Goal: Task Accomplishment & Management: Complete application form

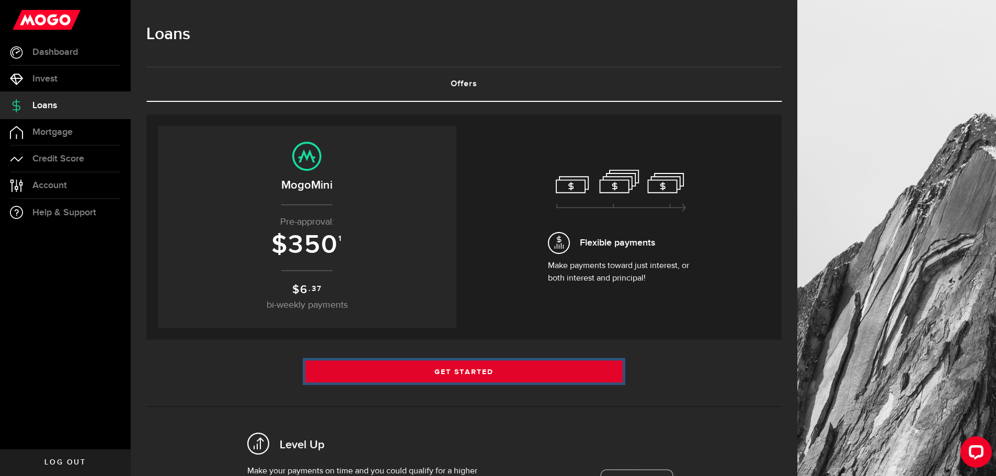
click at [472, 372] on link "Get Started" at bounding box center [464, 372] width 318 height 22
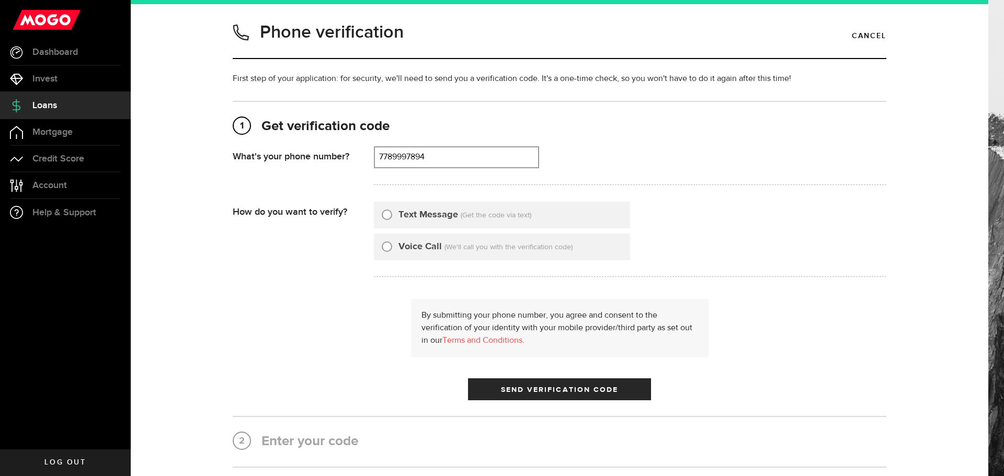
type input "7789997894"
click at [382, 213] on input "Text Message" at bounding box center [387, 213] width 10 height 10
radio input "true"
click at [529, 388] on span "Send Verification Code" at bounding box center [560, 389] width 118 height 7
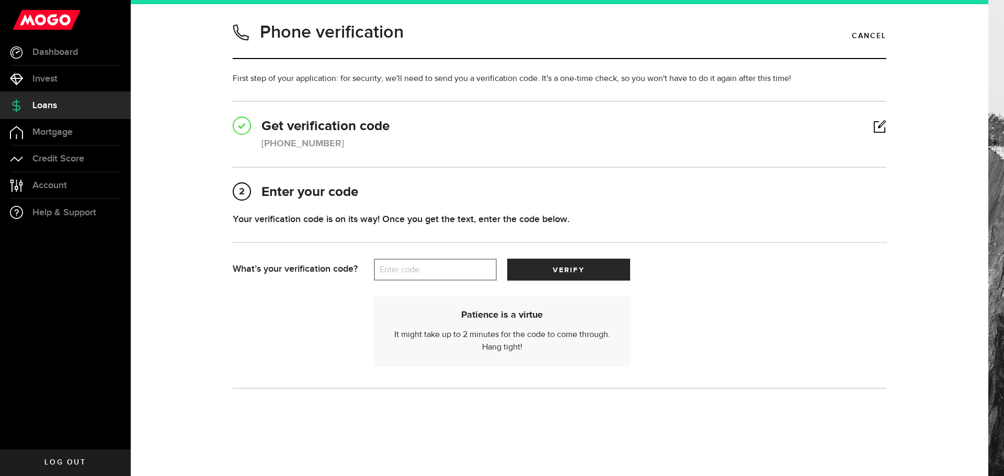
click at [393, 275] on label "Enter code" at bounding box center [435, 269] width 123 height 21
click at [393, 275] on input "Enter code" at bounding box center [435, 270] width 123 height 22
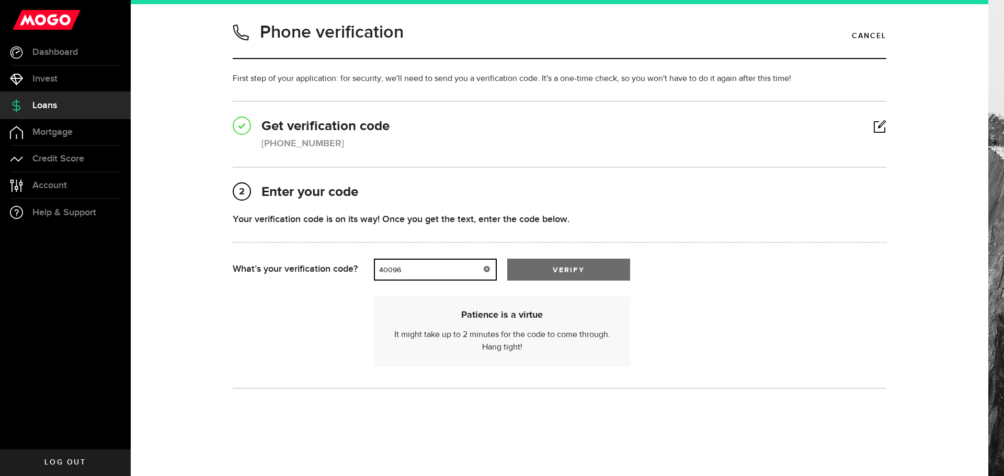
type input "40096"
click at [586, 275] on button "verify" at bounding box center [568, 270] width 123 height 22
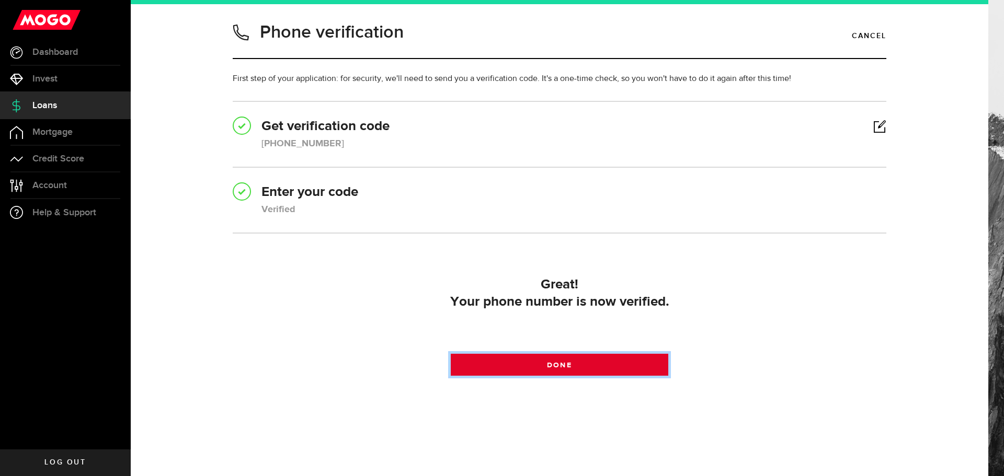
click at [581, 365] on link "Done" at bounding box center [560, 365] width 218 height 22
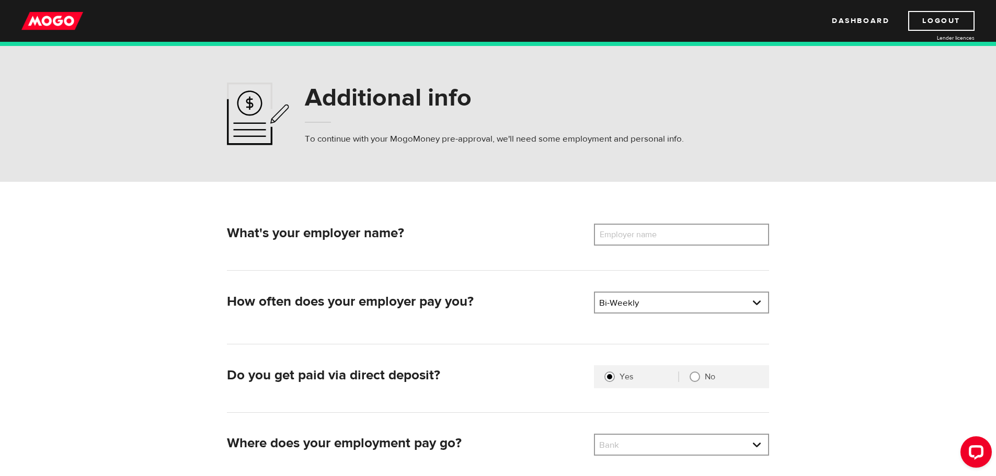
click at [625, 233] on label "Employer name" at bounding box center [636, 235] width 84 height 22
click at [625, 233] on input "Employer name" at bounding box center [681, 235] width 175 height 22
paste input "1376"
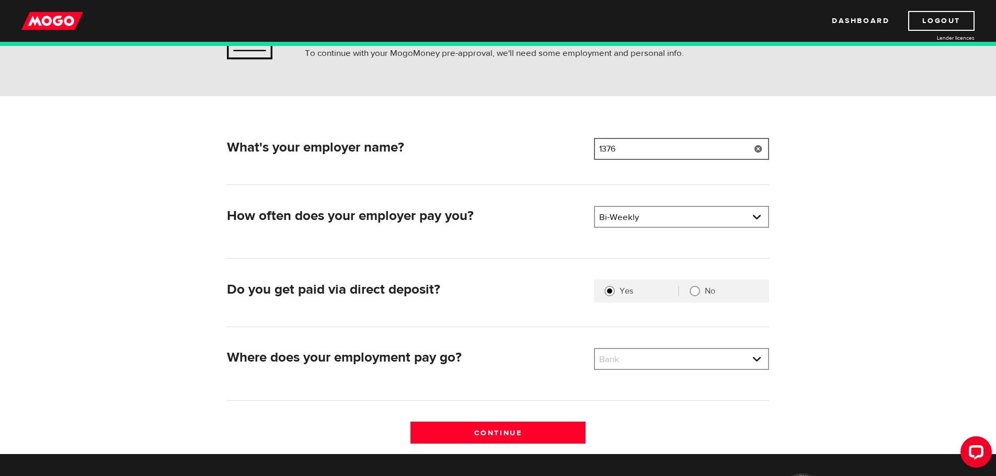
scroll to position [105, 0]
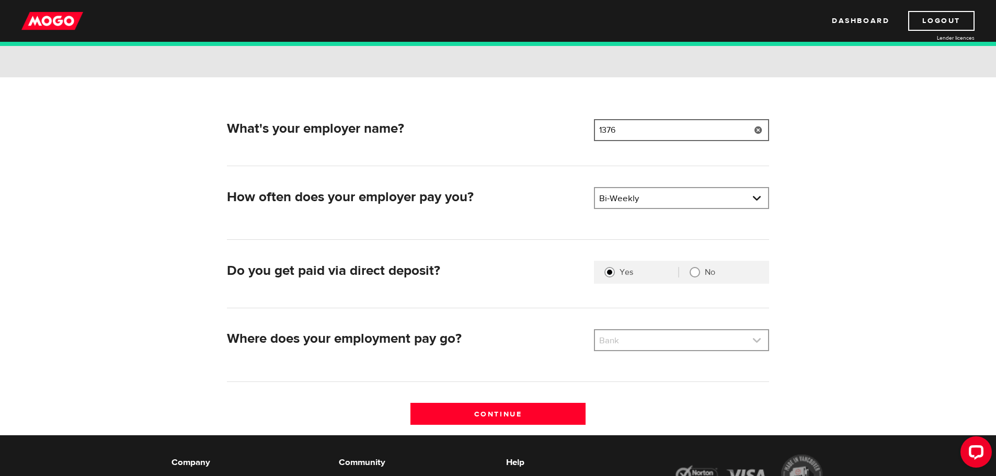
type input "1376"
click at [671, 342] on link at bounding box center [681, 340] width 173 height 20
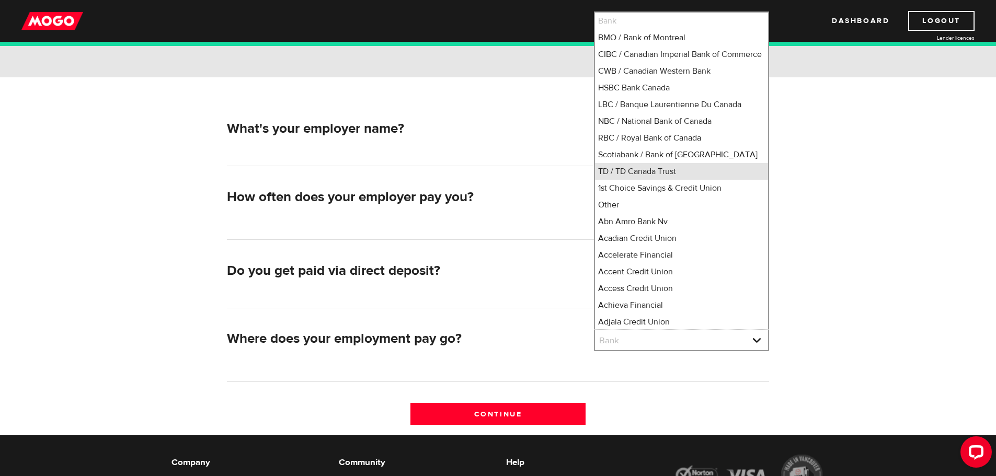
click at [650, 180] on li "TD / TD Canada Trust" at bounding box center [681, 171] width 173 height 17
select select "9"
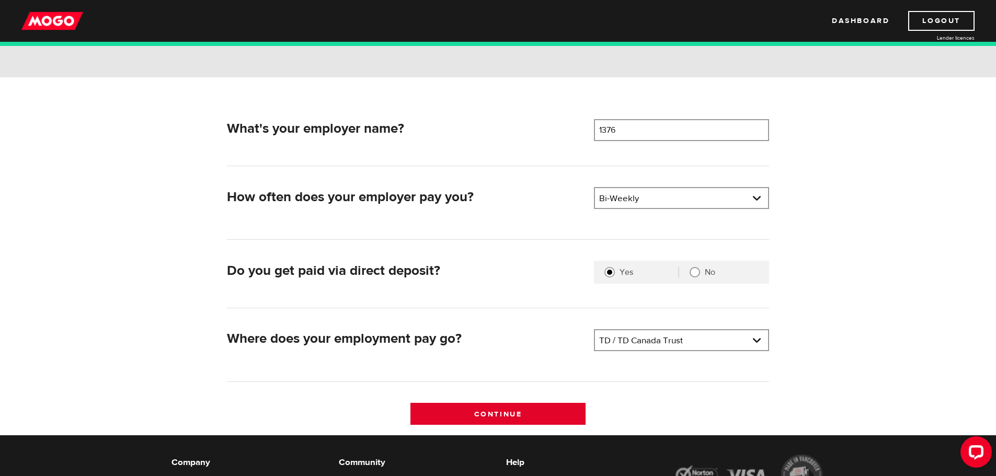
click at [531, 410] on input "Continue" at bounding box center [497, 414] width 175 height 22
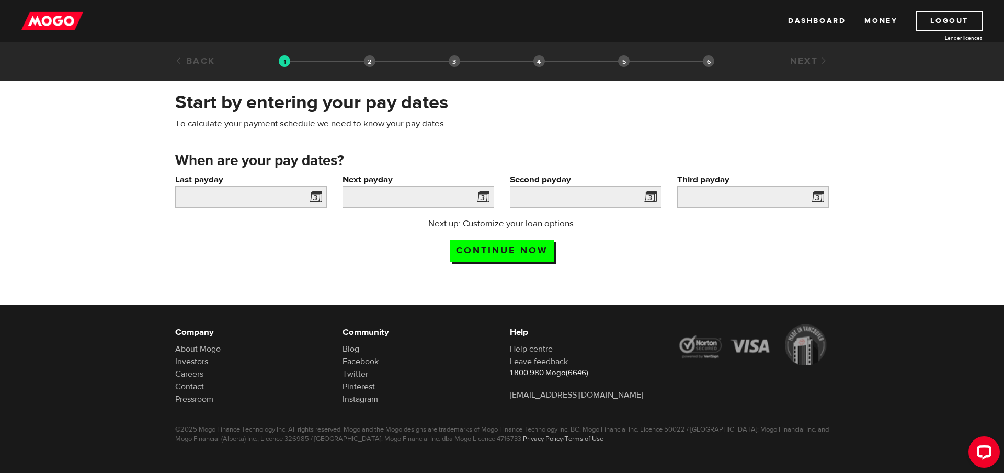
click at [317, 198] on span at bounding box center [314, 198] width 16 height 17
click at [311, 197] on span at bounding box center [314, 198] width 16 height 17
click at [314, 196] on span at bounding box center [314, 198] width 16 height 17
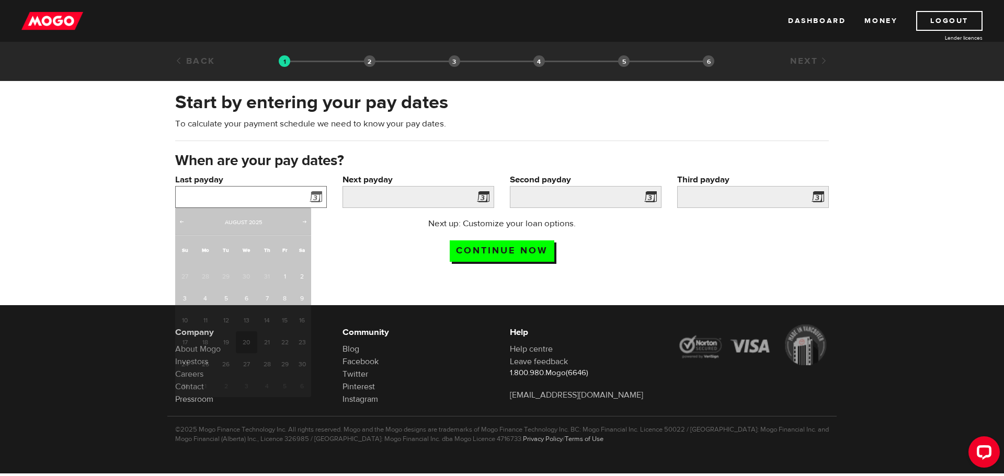
click at [282, 194] on input "Last payday" at bounding box center [251, 197] width 152 height 22
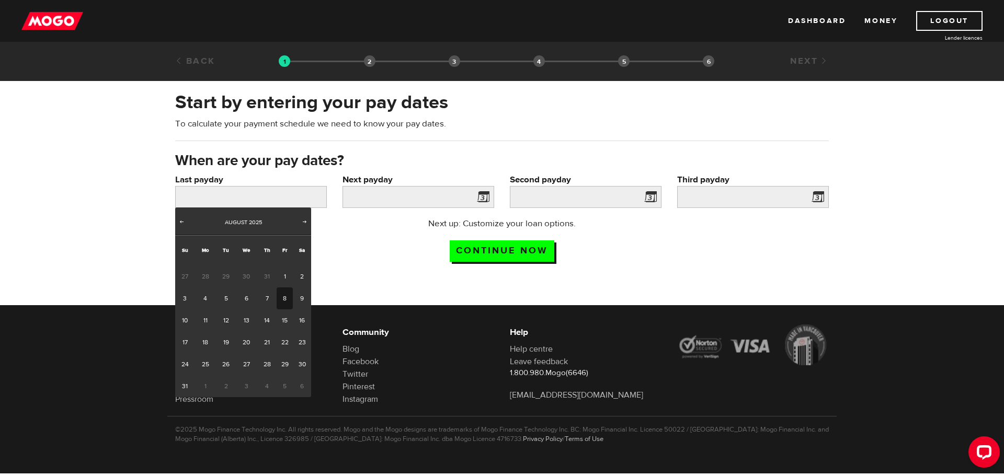
click at [285, 297] on link "8" at bounding box center [285, 299] width 16 height 22
type input "2025/08/08"
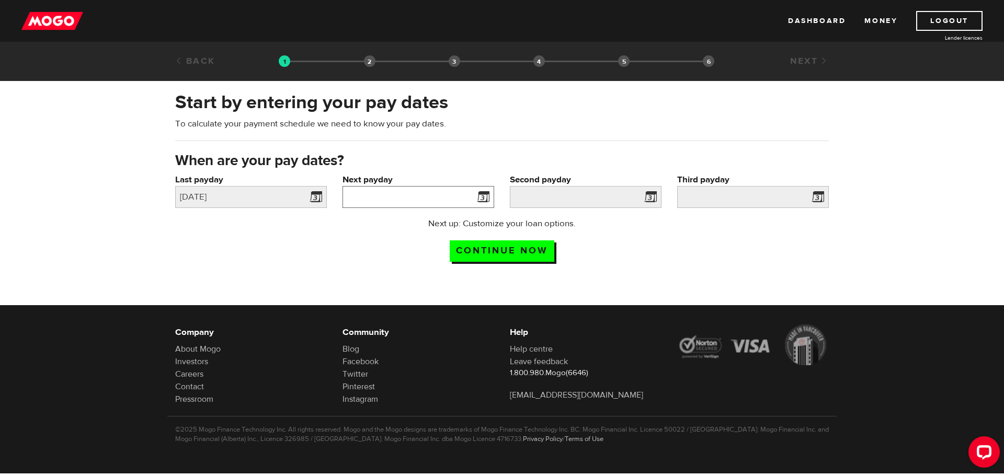
click at [465, 190] on input "Next payday" at bounding box center [418, 197] width 152 height 22
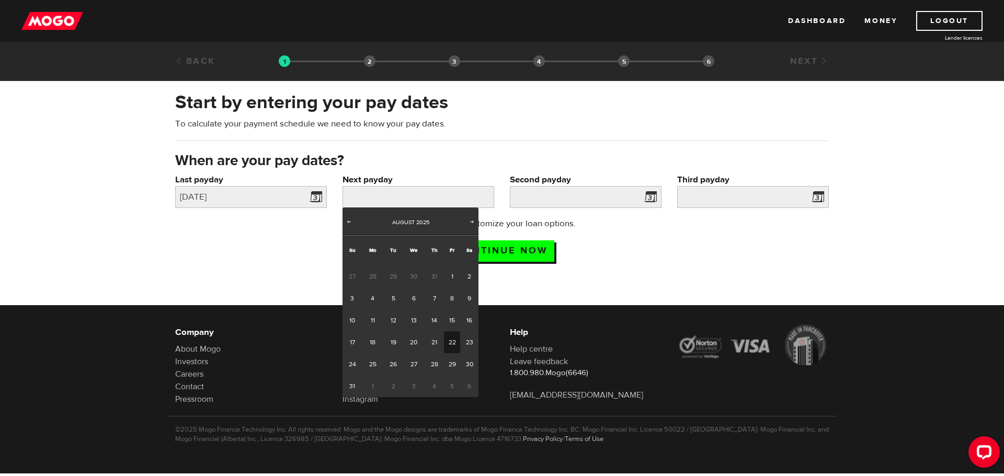
click at [450, 341] on link "22" at bounding box center [452, 342] width 16 height 22
type input "2025/08/22"
type input "2025/9/5"
type input "2025/9/19"
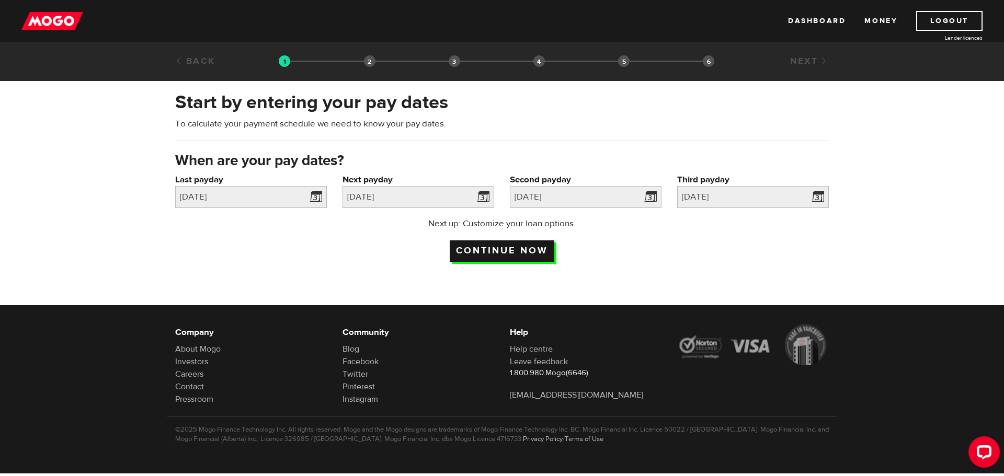
click at [533, 249] on input "Continue now" at bounding box center [502, 250] width 105 height 21
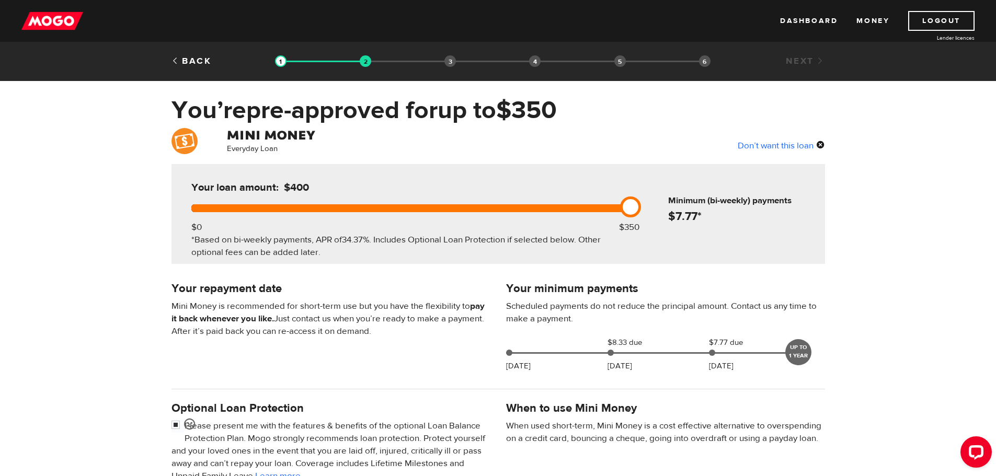
drag, startPoint x: 632, startPoint y: 205, endPoint x: 653, endPoint y: 211, distance: 22.2
click at [653, 211] on div "Your loan amount: $400 $0 $350 *Based on bi-weekly payments, APR of 34.37% . In…" at bounding box center [497, 214] width 653 height 100
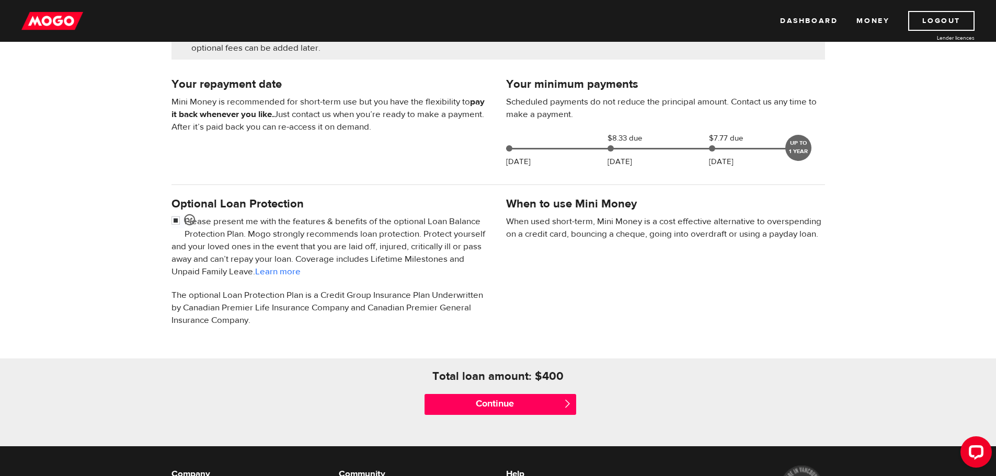
scroll to position [209, 0]
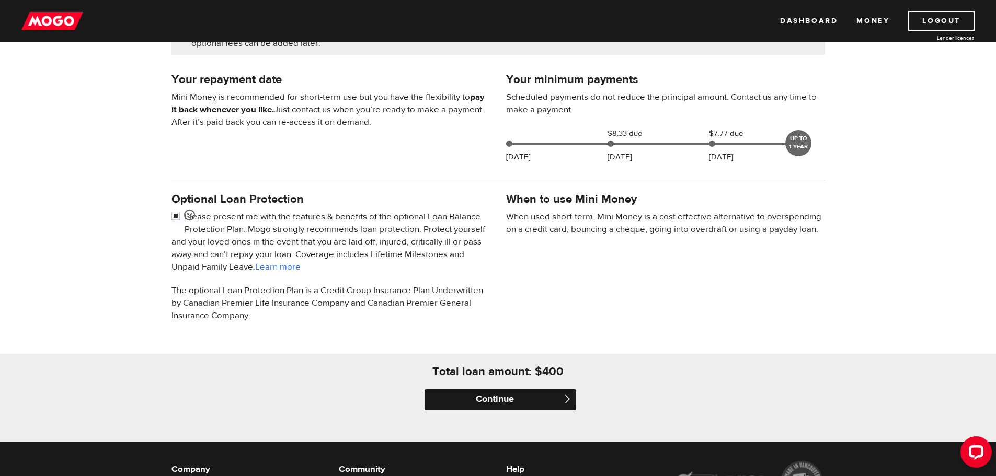
click at [515, 400] on input "Continue" at bounding box center [500, 399] width 152 height 21
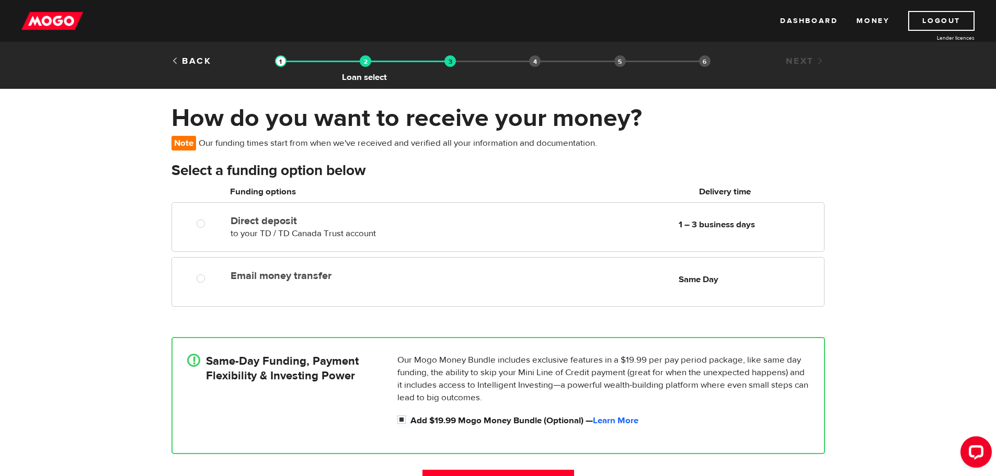
click at [368, 62] on img at bounding box center [366, 61] width 12 height 12
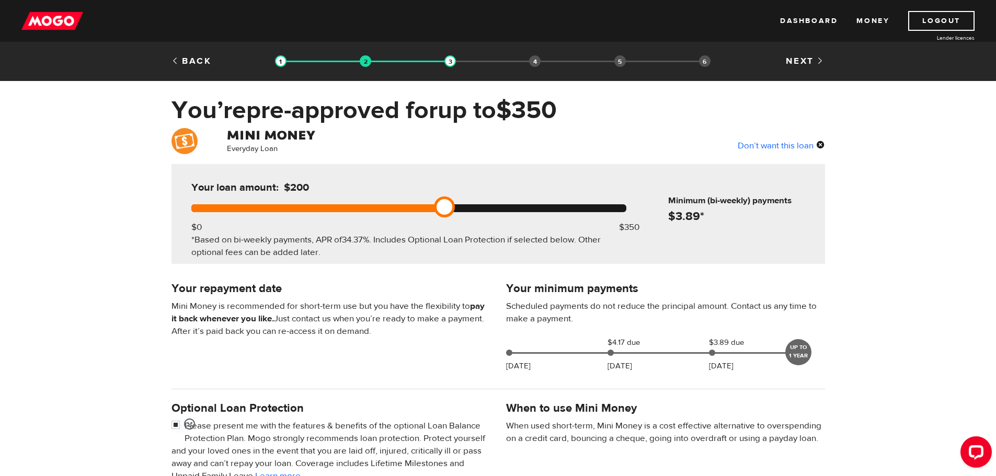
drag, startPoint x: 627, startPoint y: 203, endPoint x: 494, endPoint y: 205, distance: 133.3
click at [494, 205] on div at bounding box center [408, 208] width 435 height 8
drag, startPoint x: 443, startPoint y: 208, endPoint x: 787, endPoint y: 208, distance: 344.0
click at [778, 209] on div "Your loan amount: $400 $0 $350 *Based on bi-weekly payments, APR of 34.37% . In…" at bounding box center [497, 214] width 653 height 100
click at [870, 233] on div "Everyday Loan Don’t want this loan Your loan amount: $400 $0 $350 *Based on bi-…" at bounding box center [498, 389] width 996 height 523
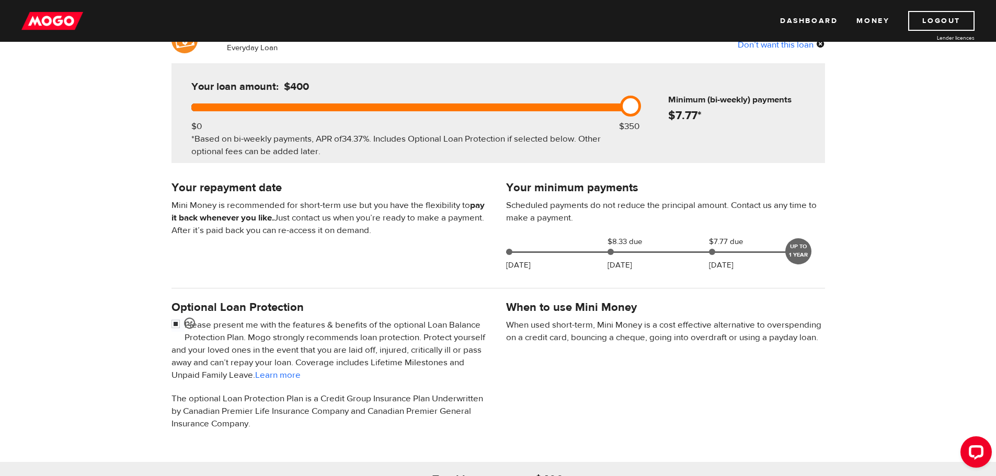
scroll to position [209, 0]
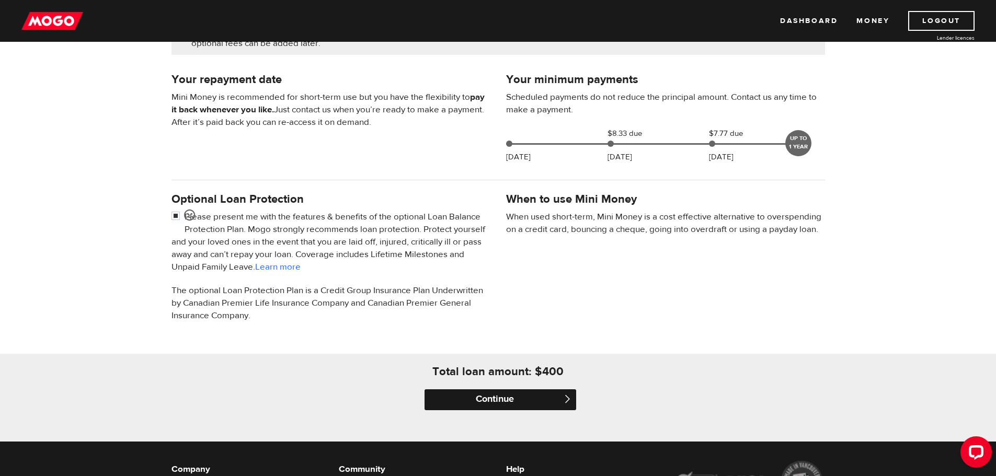
click at [510, 400] on input "Continue" at bounding box center [500, 399] width 152 height 21
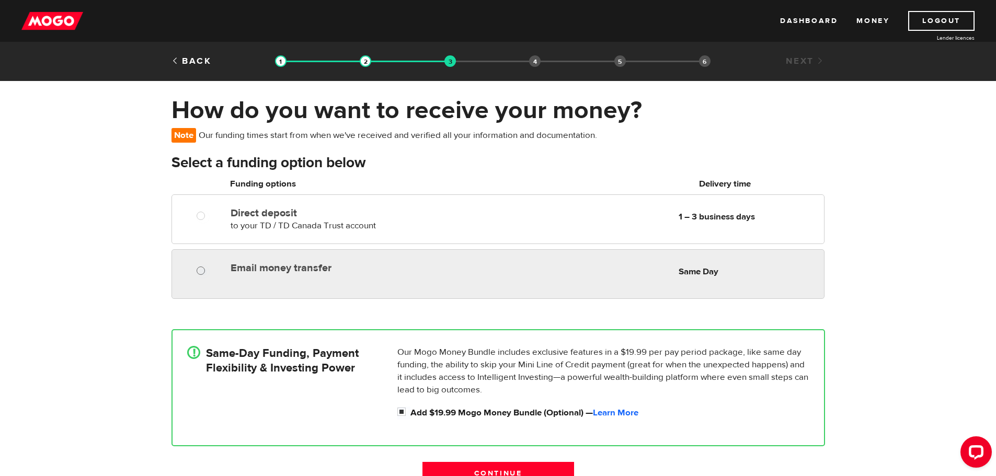
radio input "true"
click at [200, 270] on input "Email money transfer" at bounding box center [203, 272] width 13 height 13
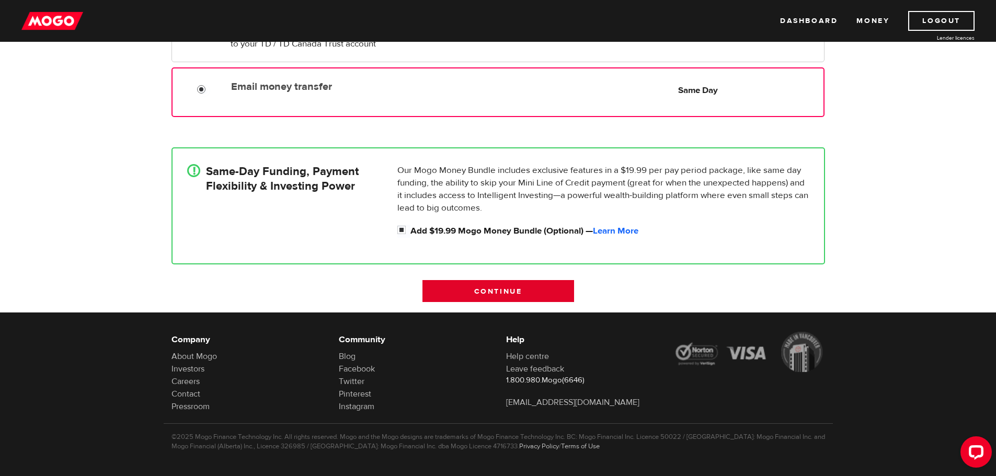
scroll to position [136, 0]
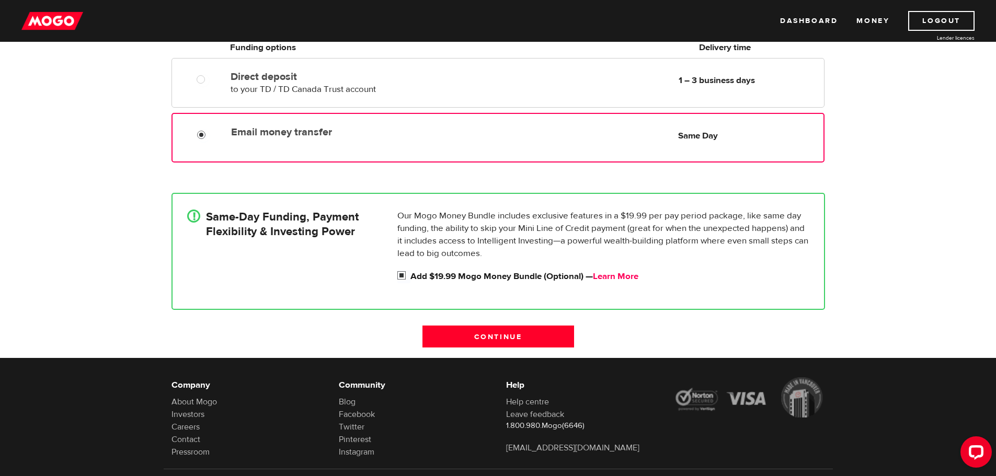
click at [614, 274] on link "Learn More" at bounding box center [615, 277] width 45 height 12
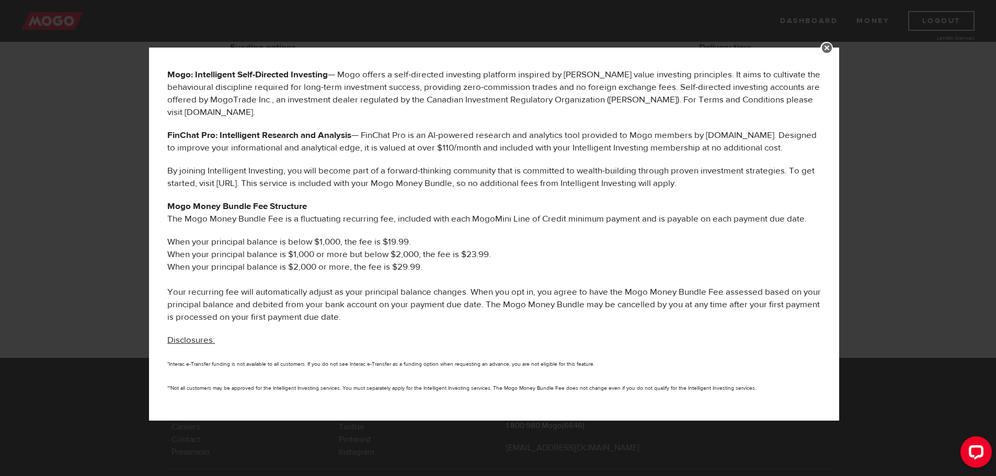
scroll to position [418, 0]
click at [833, 45] on link at bounding box center [826, 48] width 13 height 13
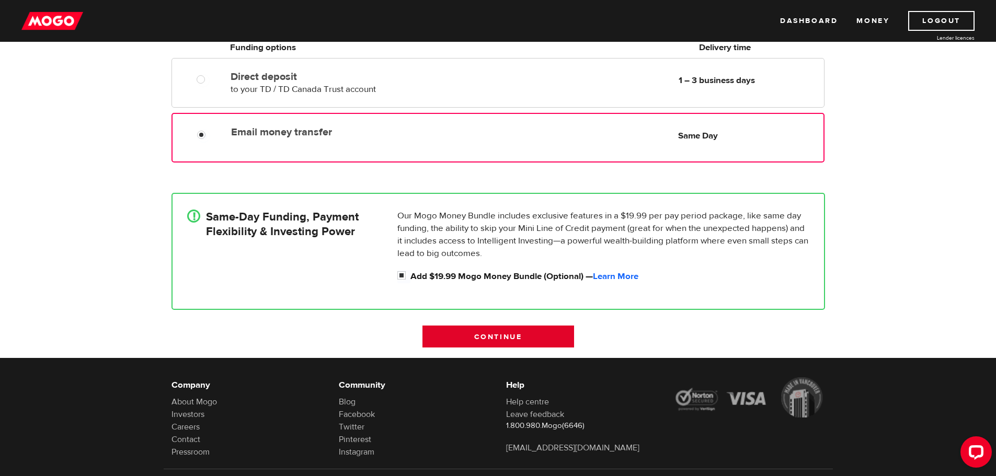
click at [539, 336] on input "Continue" at bounding box center [498, 337] width 152 height 22
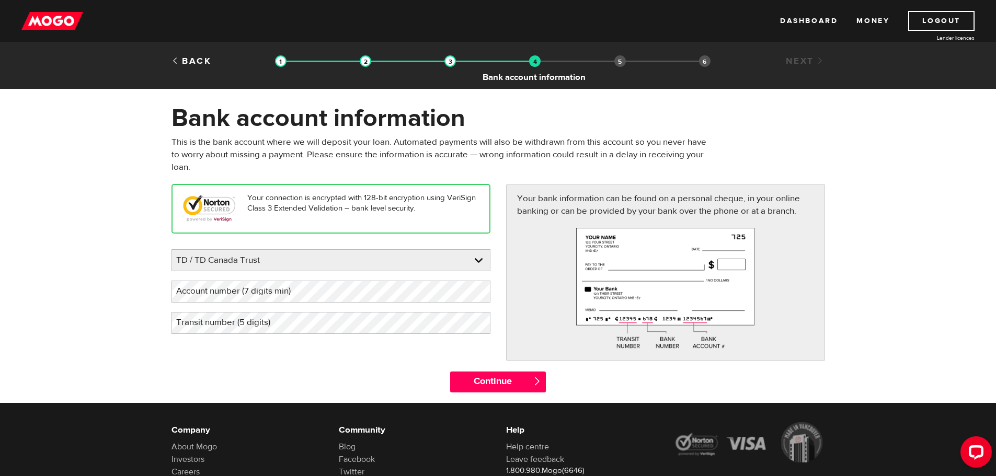
click at [531, 62] on img at bounding box center [535, 61] width 12 height 12
click at [449, 60] on img at bounding box center [450, 61] width 12 height 12
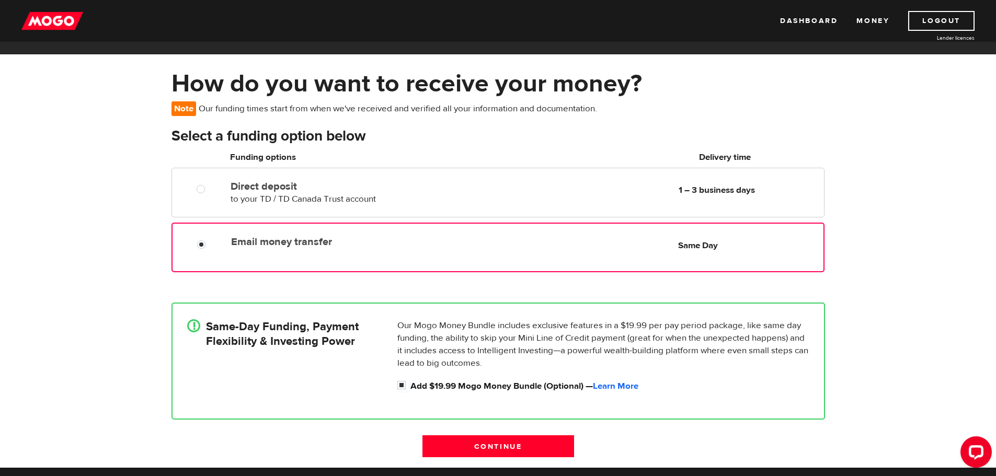
scroll to position [52, 0]
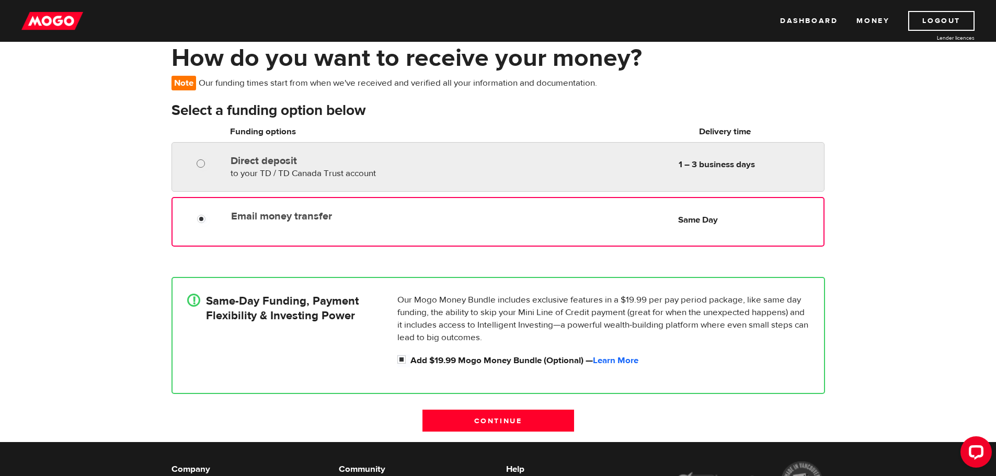
radio input "true"
click at [200, 163] on input "Direct deposit" at bounding box center [203, 164] width 13 height 13
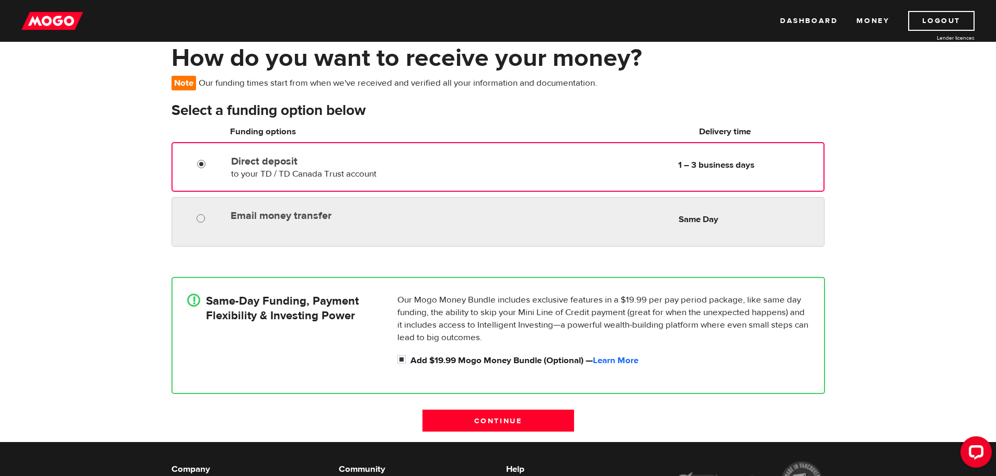
radio input "true"
click at [197, 217] on div at bounding box center [204, 219] width 63 height 13
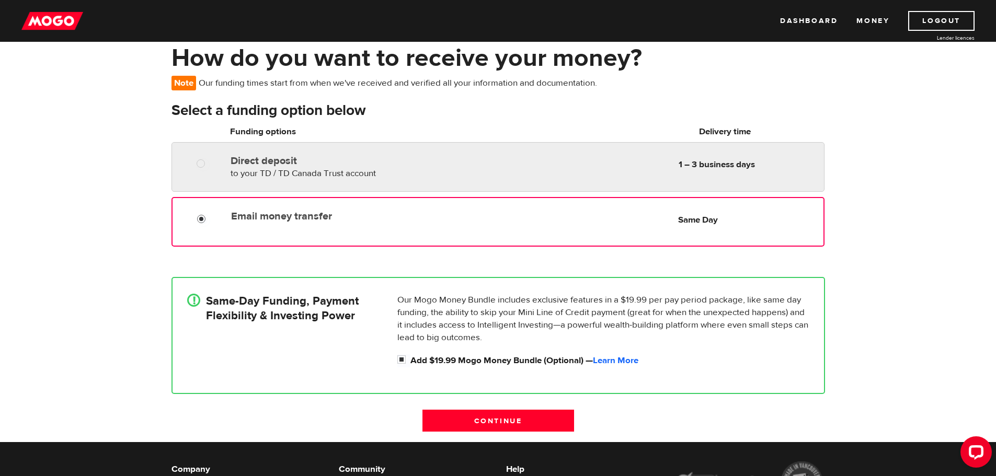
radio input "true"
click at [199, 180] on div "Direct deposit to your TD / TD Canada Trust account Delivery in 1 – 3 business …" at bounding box center [497, 167] width 652 height 50
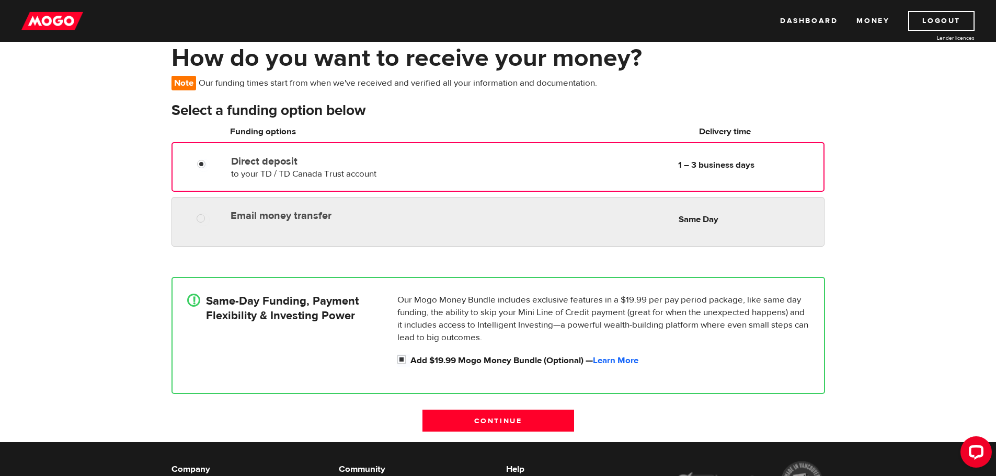
radio input "true"
click at [216, 220] on div at bounding box center [204, 219] width 63 height 13
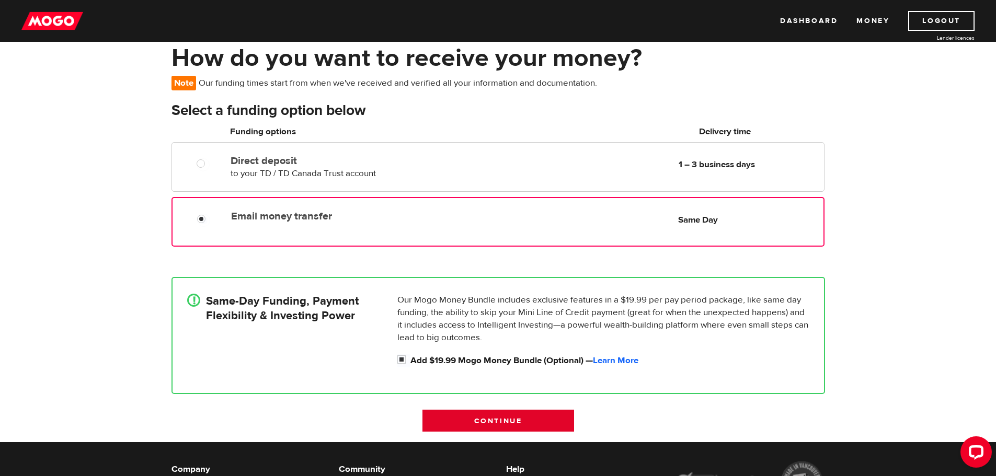
click at [484, 418] on input "Continue" at bounding box center [498, 421] width 152 height 22
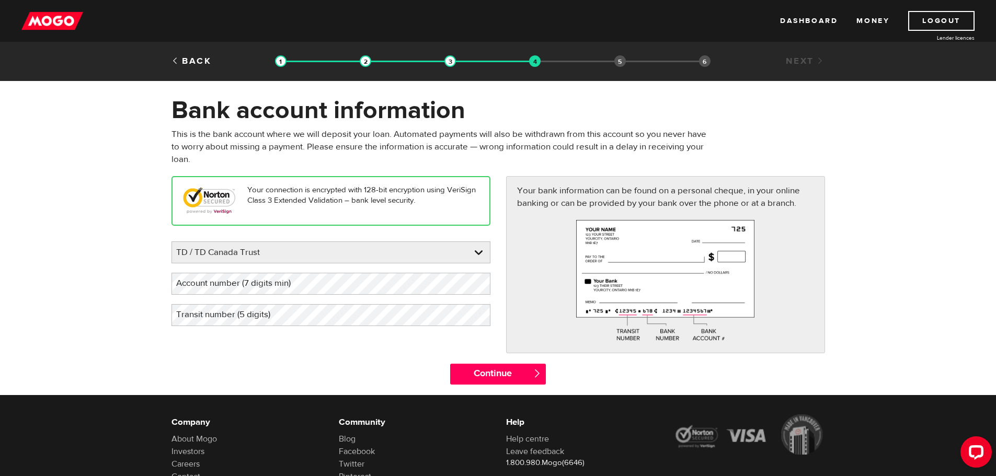
click at [250, 290] on label "Account number (7 digits min)" at bounding box center [241, 283] width 141 height 21
click at [247, 318] on label "Transit number (5 digits)" at bounding box center [231, 314] width 120 height 21
click at [497, 382] on input "Continue" at bounding box center [498, 374] width 96 height 21
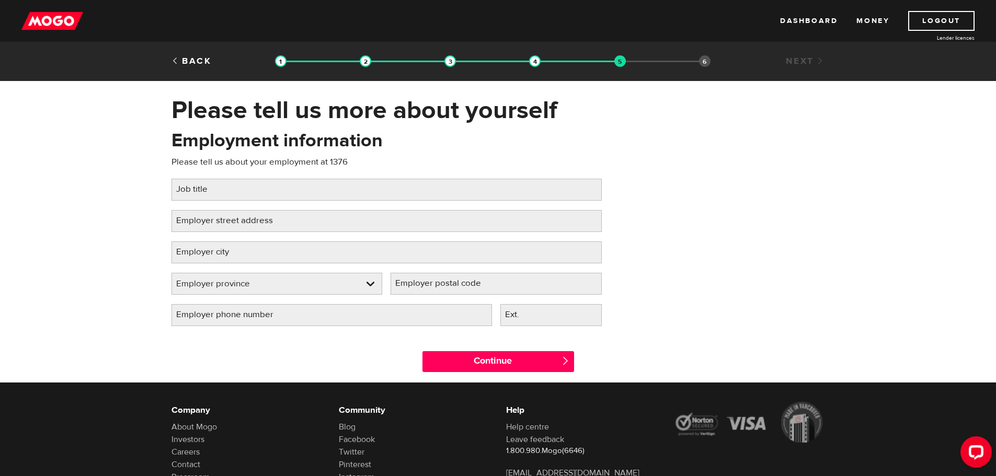
click at [225, 225] on label "Employer street address" at bounding box center [232, 220] width 123 height 21
click at [225, 225] on input "Employer street address" at bounding box center [386, 221] width 430 height 22
paste input "1376"
type input "[STREET_ADDRESS]"
type input "s"
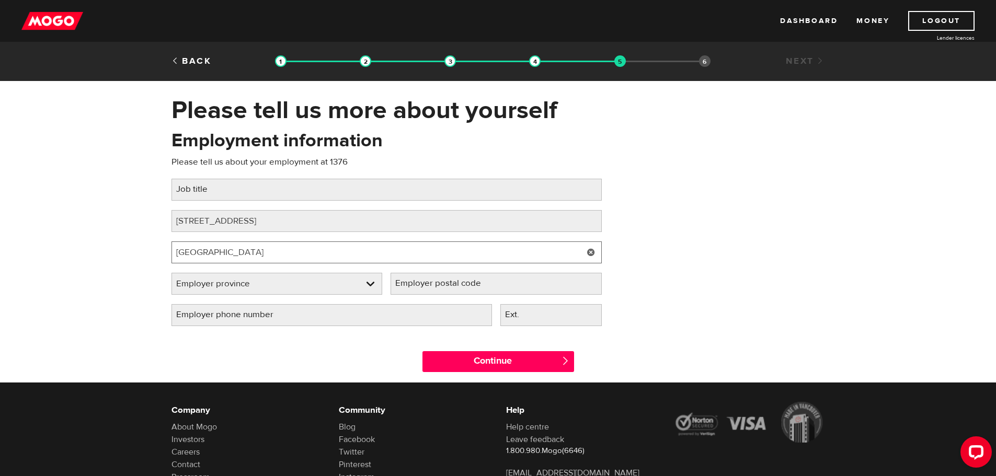
type input "[GEOGRAPHIC_DATA]"
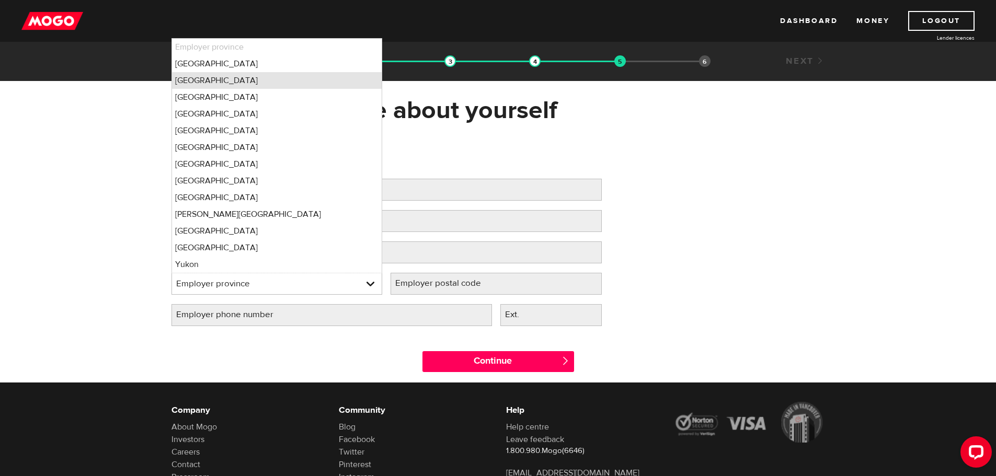
click at [223, 87] on li "[GEOGRAPHIC_DATA]" at bounding box center [277, 80] width 210 height 17
select select "BC"
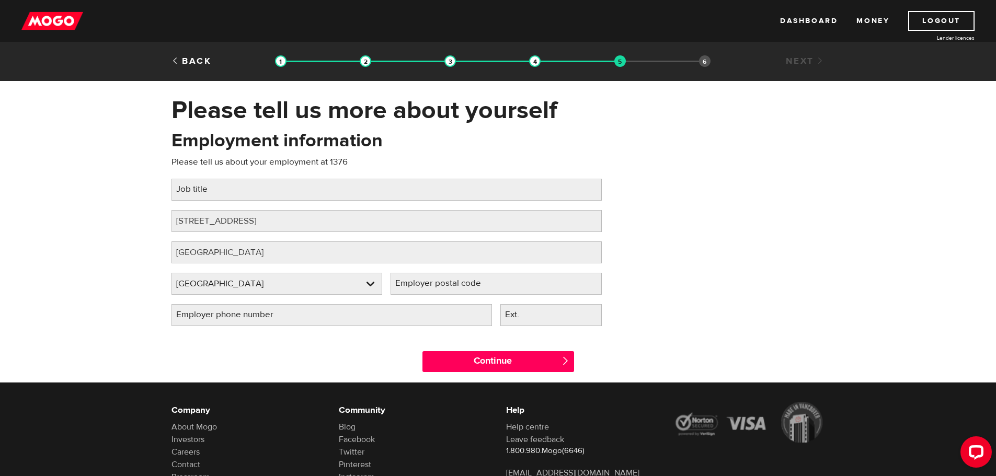
click at [496, 287] on label "Employer postal code" at bounding box center [447, 283] width 112 height 21
click at [496, 287] on input "Employer postal code" at bounding box center [496, 284] width 211 height 22
type input "V3Z2A1"
click at [393, 313] on input "Employer phone number" at bounding box center [331, 315] width 320 height 22
click at [375, 316] on input "Employer phone number" at bounding box center [331, 315] width 320 height 22
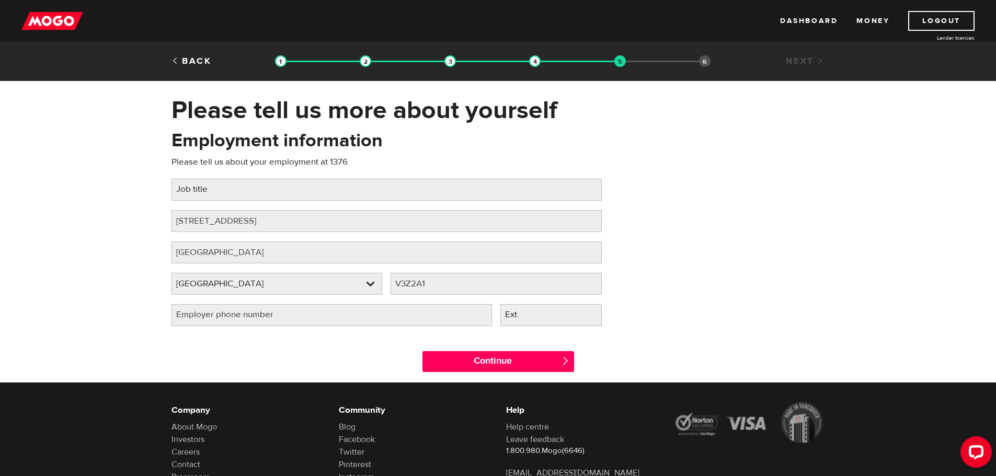
click at [270, 314] on label "Employer phone number" at bounding box center [232, 314] width 123 height 21
click at [270, 314] on input "Employer phone number" at bounding box center [331, 315] width 320 height 22
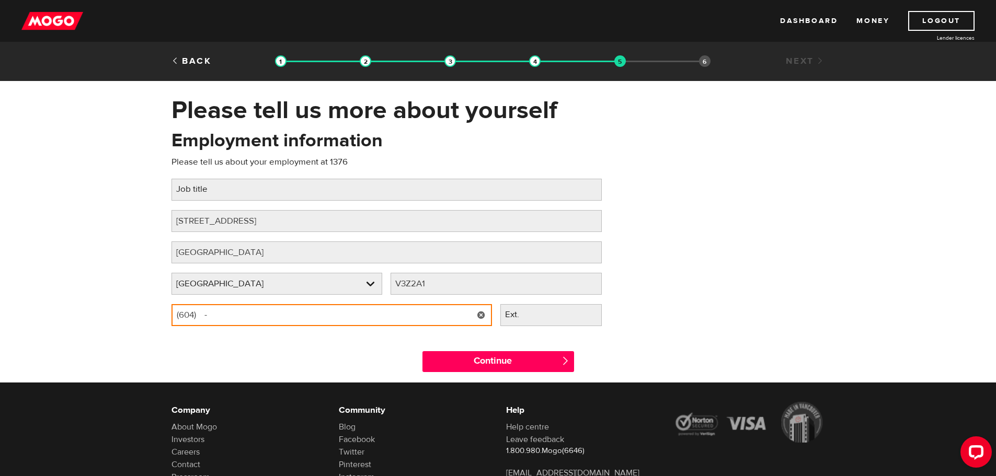
click at [312, 321] on input "(604) -" at bounding box center [331, 315] width 320 height 22
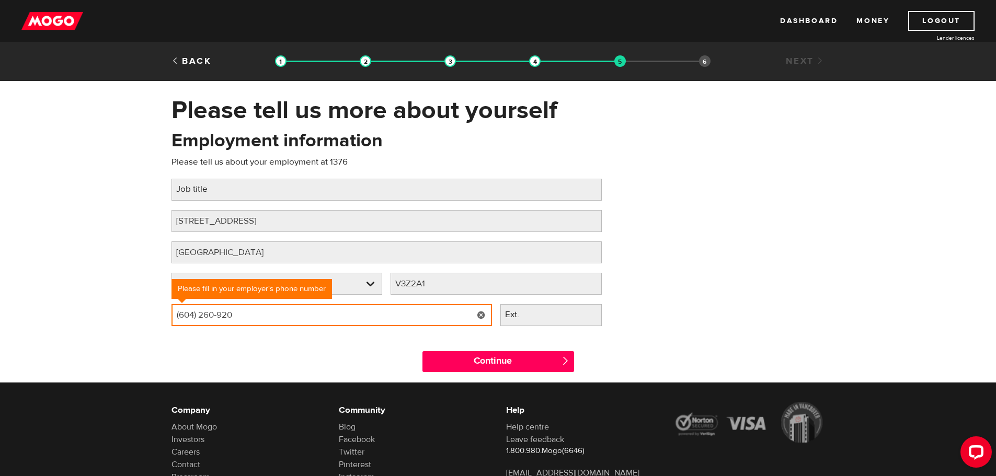
type input "[PHONE_NUMBER]"
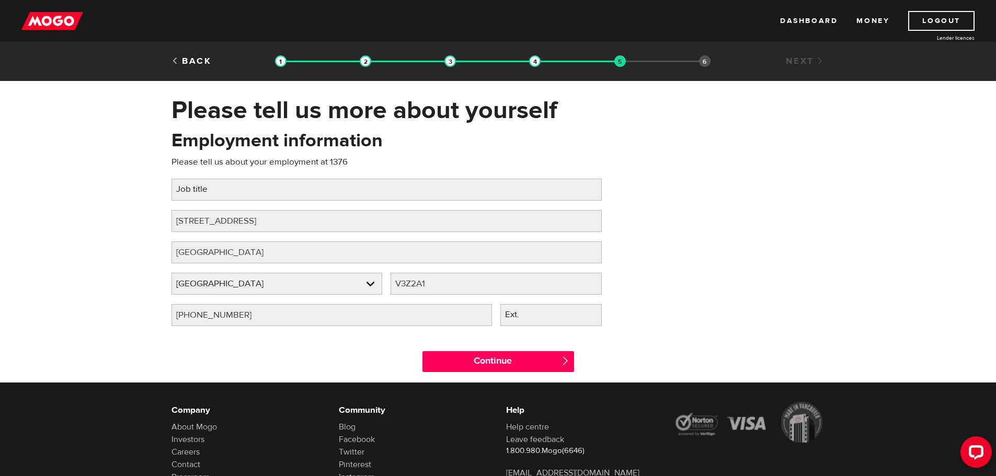
click at [219, 188] on label "Job title" at bounding box center [200, 189] width 58 height 21
click at [219, 188] on input "Job title" at bounding box center [386, 190] width 430 height 22
paste input "Shipping and Receiving"
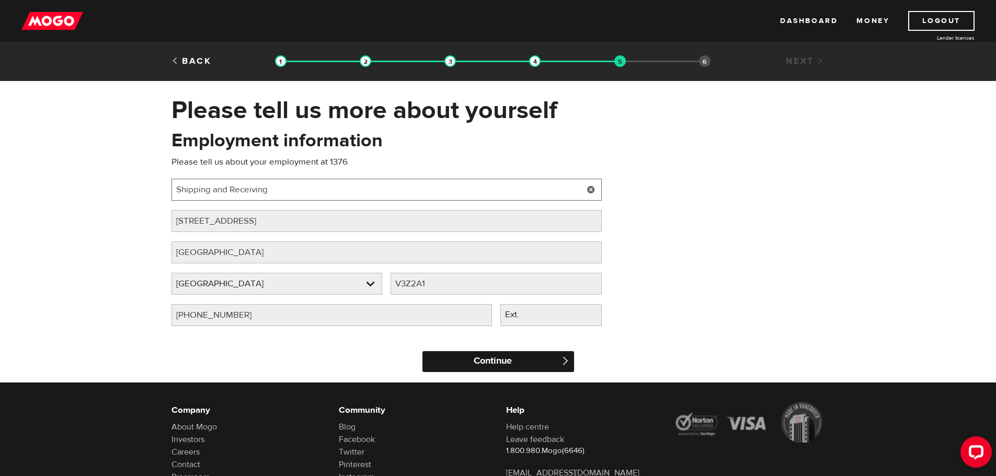
type input "Shipping and Receiving"
click at [521, 361] on input "Continue" at bounding box center [498, 361] width 152 height 21
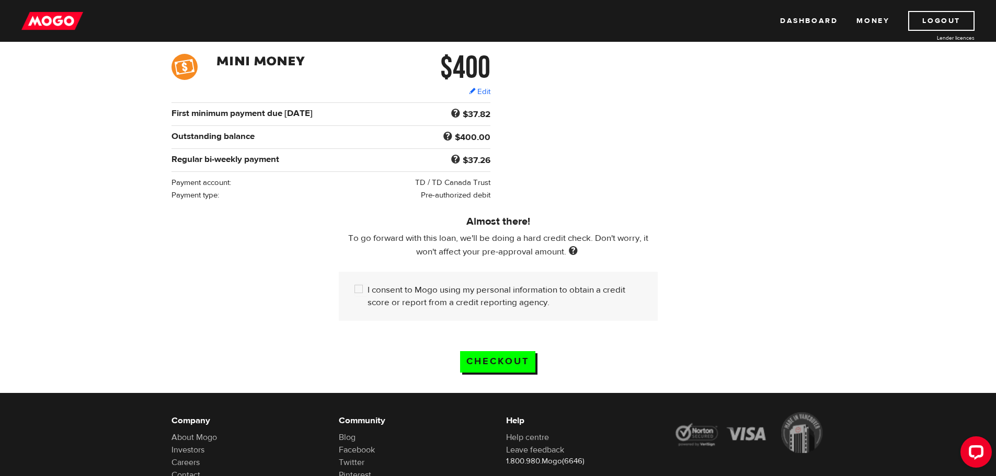
scroll to position [157, 0]
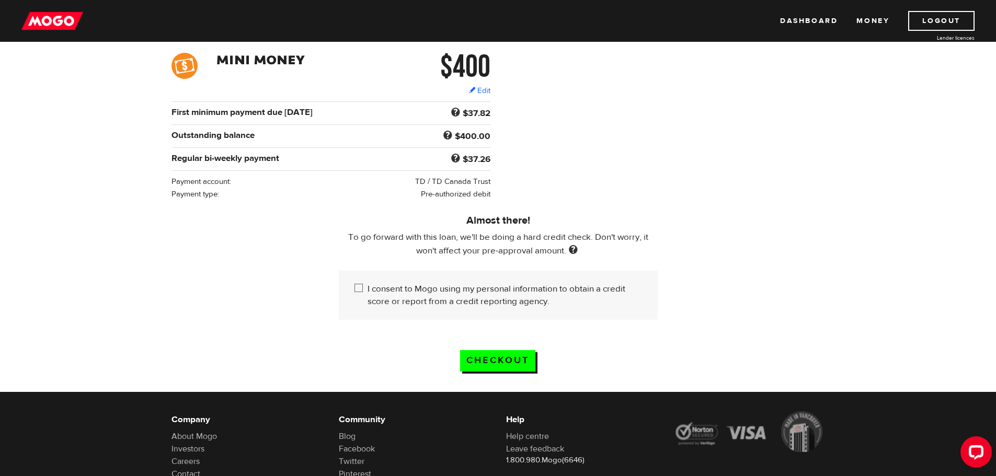
click at [355, 284] on input "I consent to Mogo using my personal information to obtain a credit score or rep…" at bounding box center [360, 289] width 13 height 13
checkbox input "true"
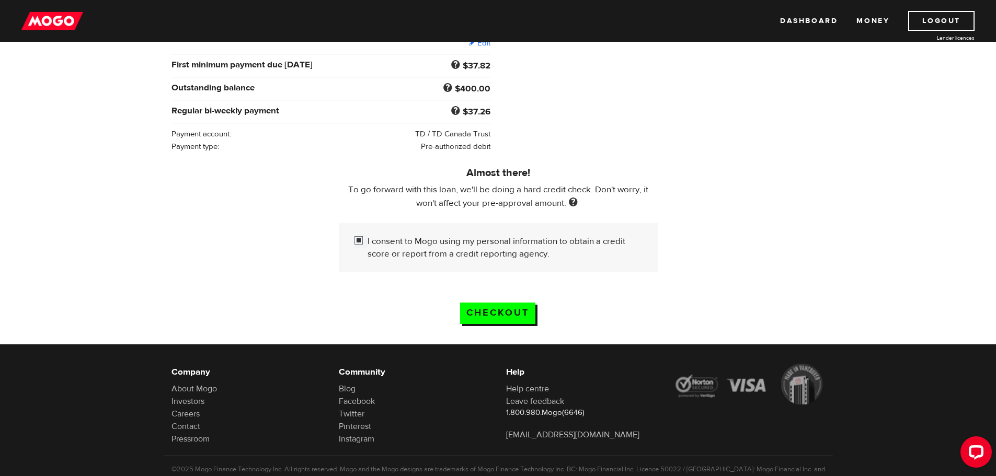
scroll to position [209, 0]
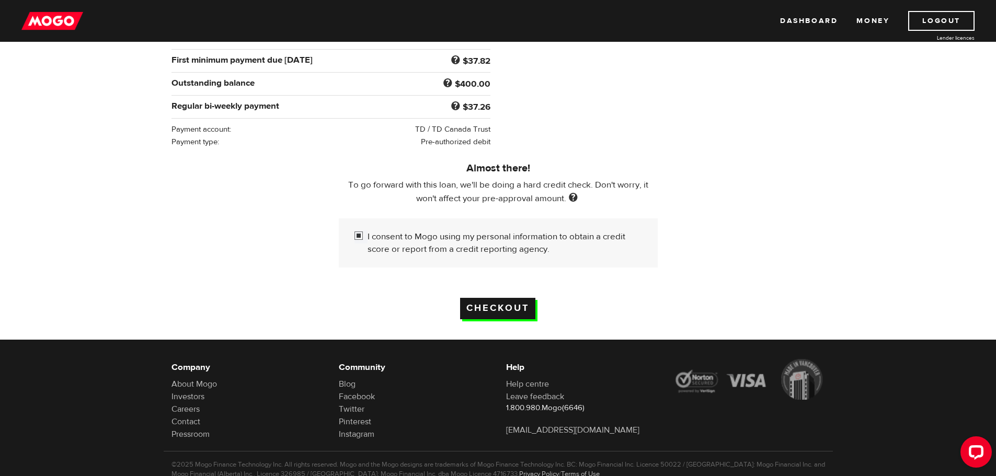
click at [498, 303] on input "Checkout" at bounding box center [497, 308] width 75 height 21
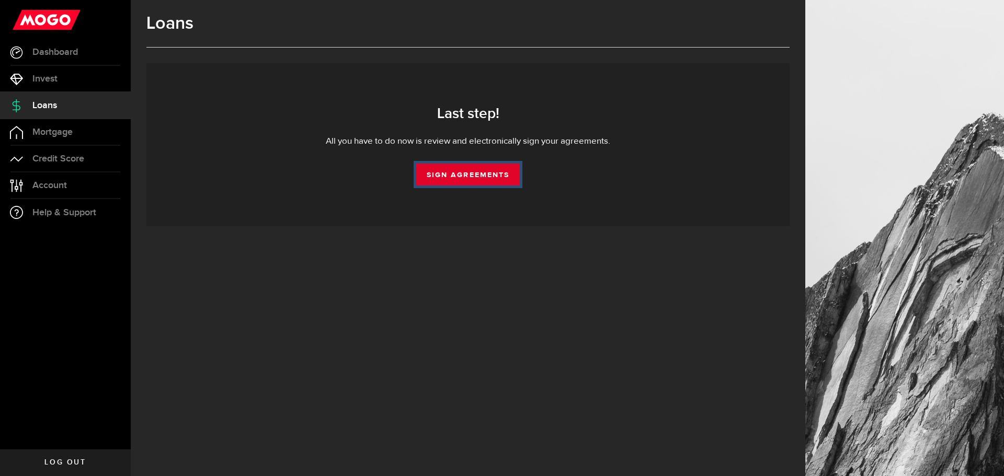
click at [472, 168] on link "Sign Agreements" at bounding box center [468, 175] width 104 height 22
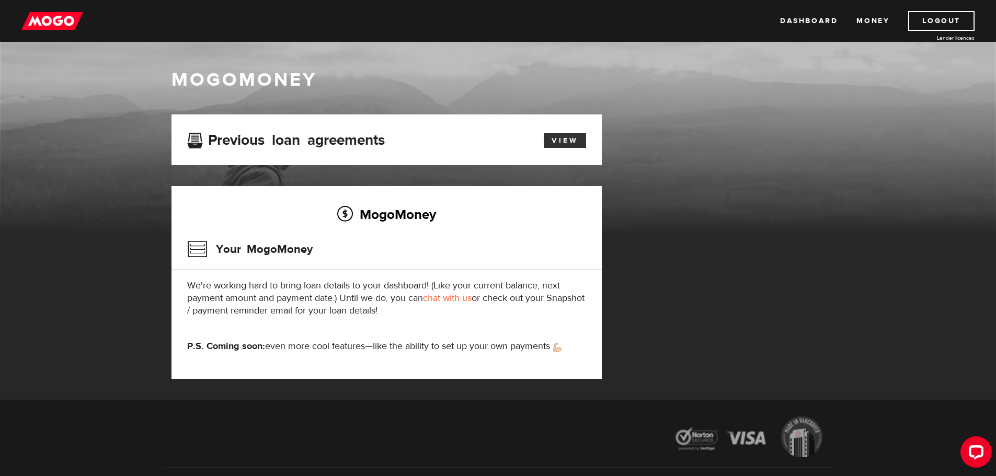
click at [569, 137] on link "View" at bounding box center [565, 140] width 42 height 15
